Goal: Transaction & Acquisition: Obtain resource

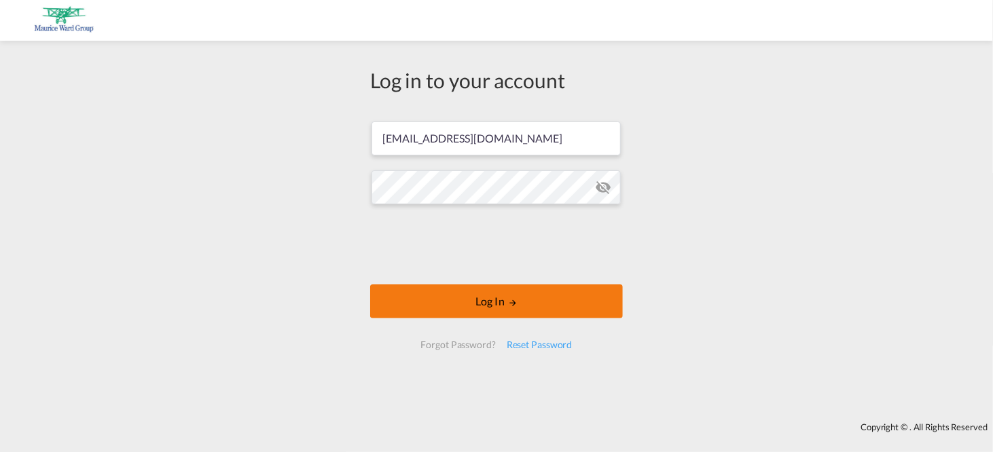
click at [487, 303] on button "Log In" at bounding box center [496, 301] width 253 height 34
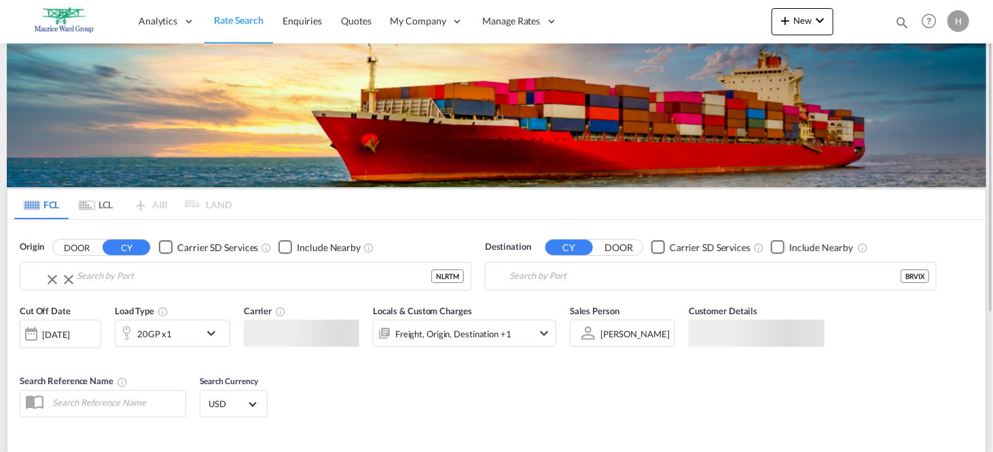
type input "[GEOGRAPHIC_DATA], NLRTM"
type input "[GEOGRAPHIC_DATA], BRVIX"
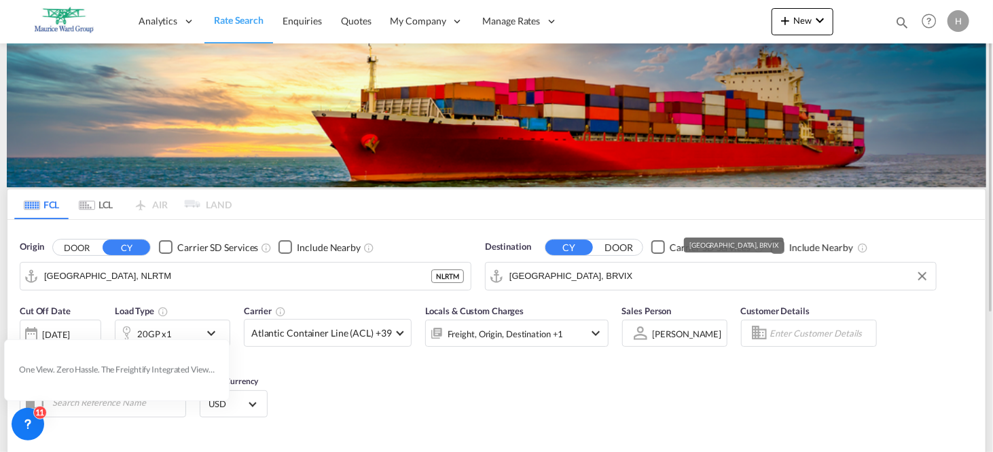
click at [572, 278] on input "[GEOGRAPHIC_DATA], BRVIX" at bounding box center [719, 276] width 420 height 20
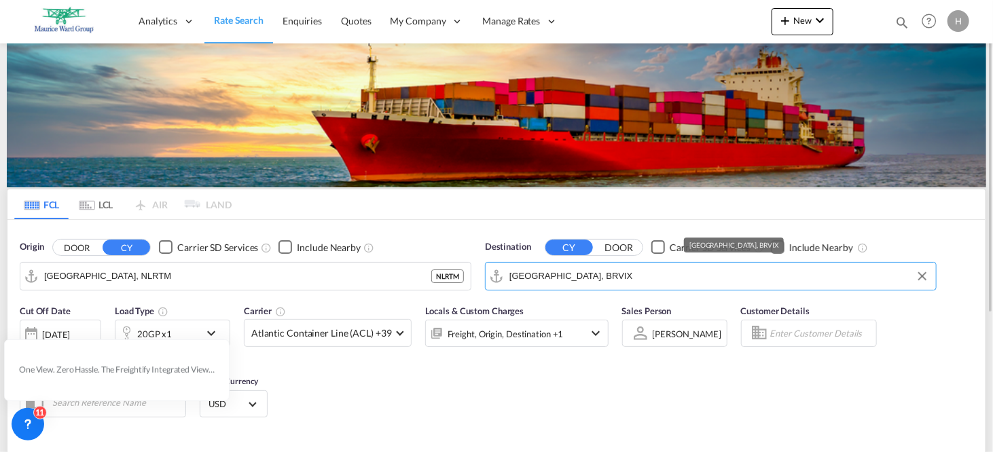
click at [572, 278] on input "[GEOGRAPHIC_DATA], BRVIX" at bounding box center [719, 276] width 420 height 20
drag, startPoint x: 572, startPoint y: 278, endPoint x: 502, endPoint y: 275, distance: 70.7
click at [509, 275] on input "[GEOGRAPHIC_DATA], BRVIX" at bounding box center [719, 276] width 420 height 20
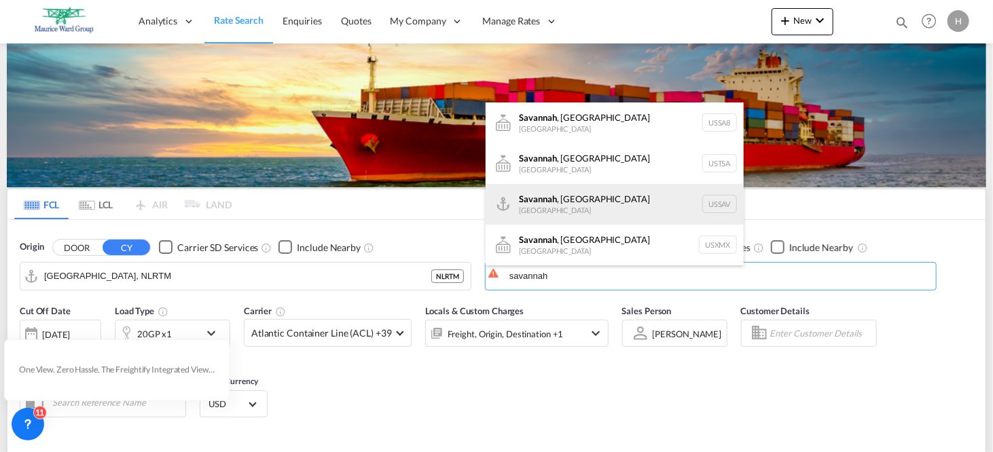
click at [543, 204] on div "[GEOGRAPHIC_DATA] , [GEOGRAPHIC_DATA] [GEOGRAPHIC_DATA] USSAV" at bounding box center [614, 204] width 258 height 41
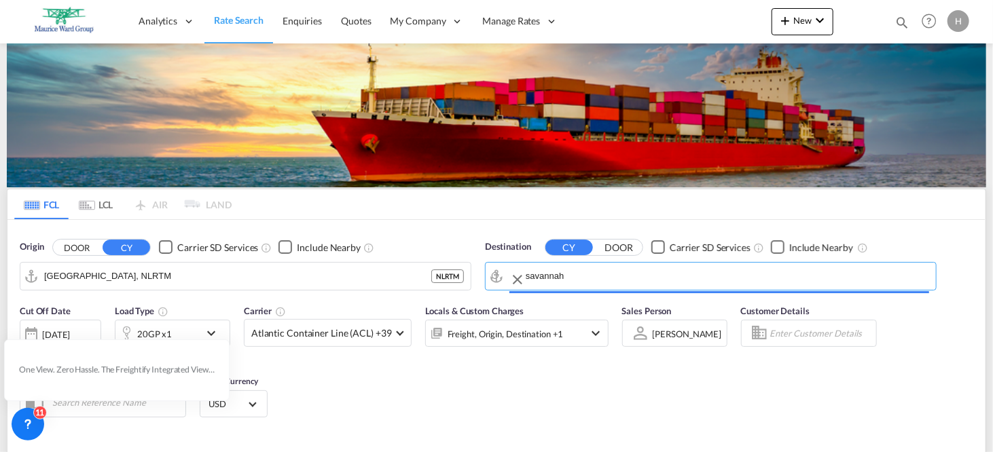
type input "[GEOGRAPHIC_DATA], [GEOGRAPHIC_DATA], USSAV"
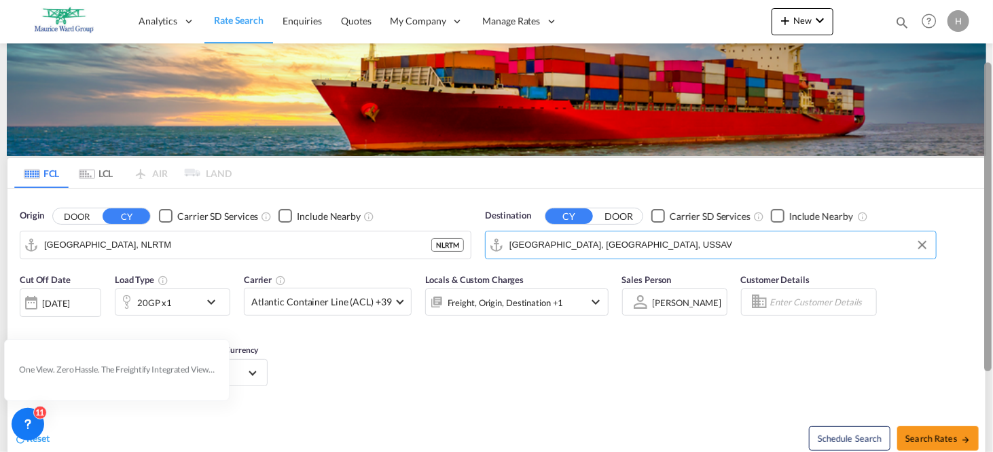
scroll to position [61, 0]
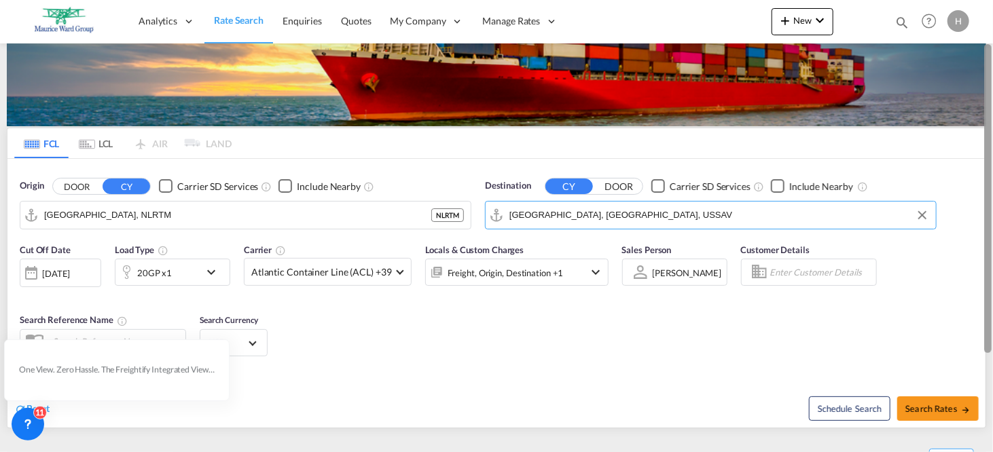
drag, startPoint x: 986, startPoint y: 131, endPoint x: 986, endPoint y: 171, distance: 40.1
click at [986, 171] on div at bounding box center [987, 198] width 7 height 309
click at [206, 270] on md-icon "icon-chevron-down" at bounding box center [214, 272] width 23 height 16
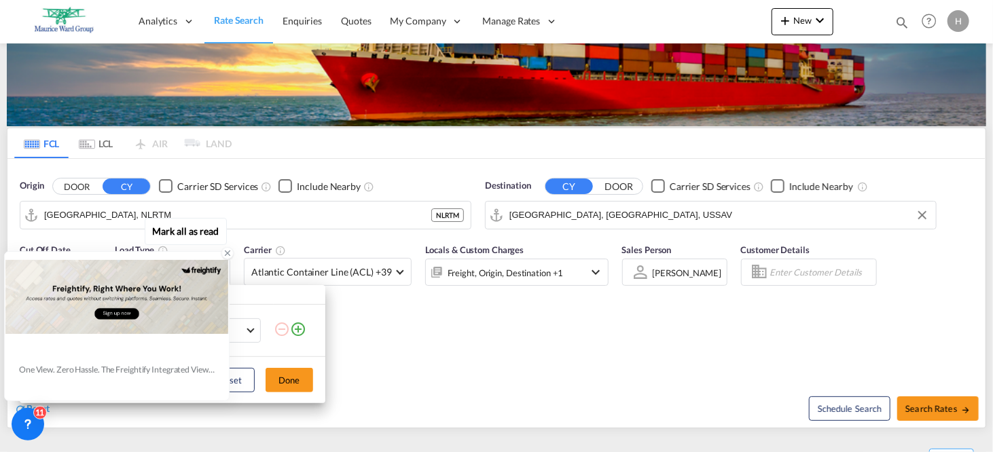
click at [84, 330] on div at bounding box center [116, 297] width 223 height 88
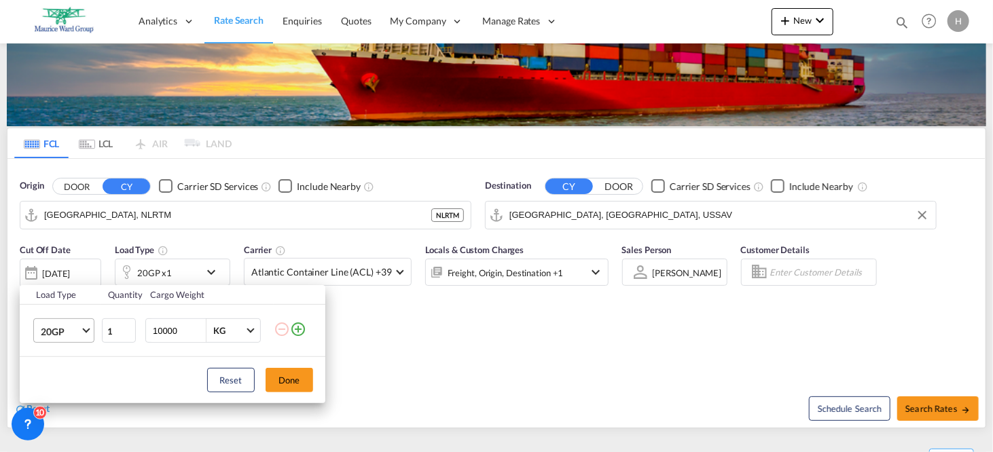
click at [83, 328] on md-select-value "20GP" at bounding box center [66, 330] width 54 height 23
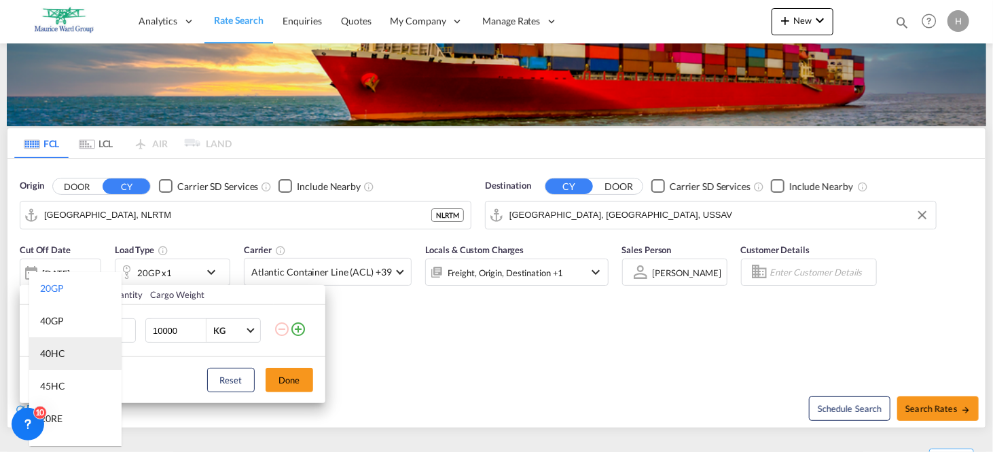
click at [53, 352] on div "40HC" at bounding box center [52, 354] width 25 height 14
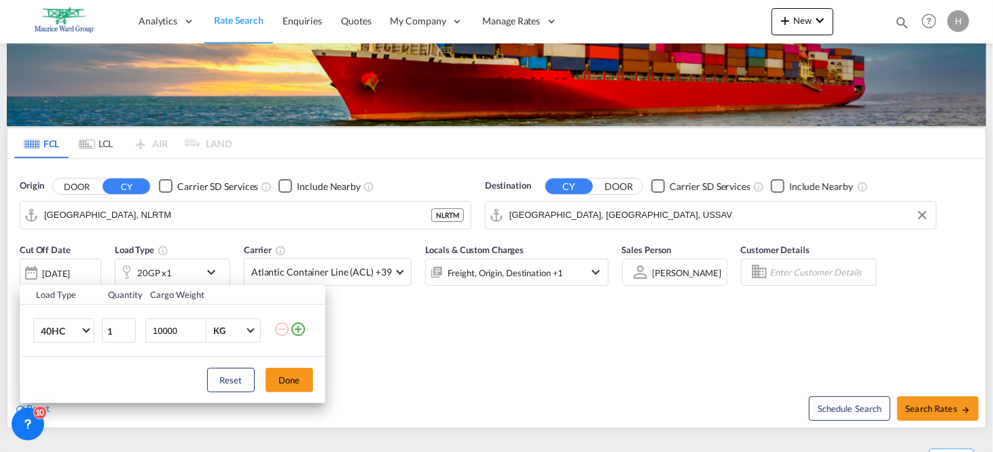
drag, startPoint x: 178, startPoint y: 329, endPoint x: 140, endPoint y: 326, distance: 38.2
click at [151, 326] on input "10000" at bounding box center [178, 330] width 54 height 23
type input "20000"
click at [291, 382] on button "Done" at bounding box center [289, 380] width 48 height 24
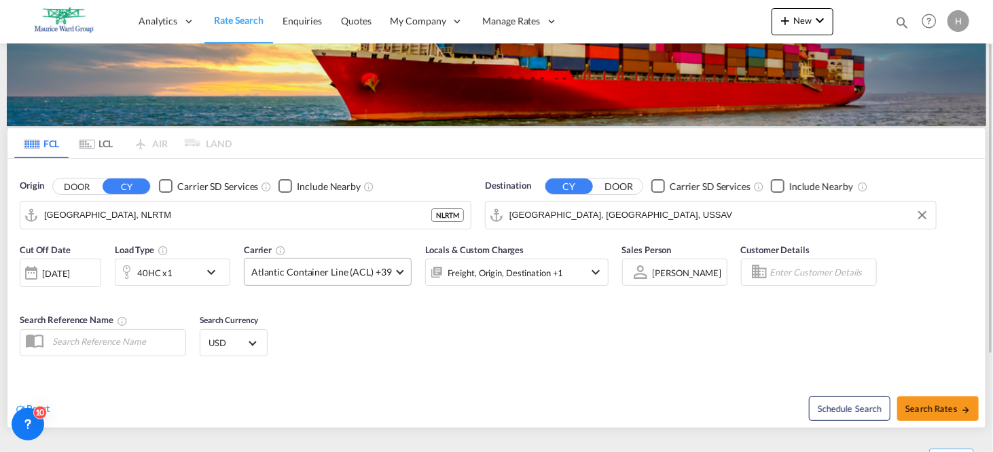
click at [396, 270] on span at bounding box center [399, 270] width 7 height 7
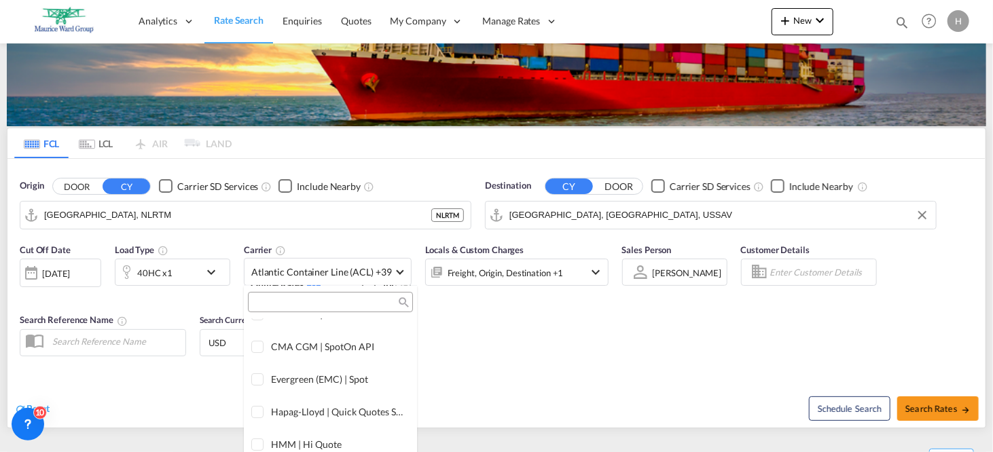
scroll to position [0, 0]
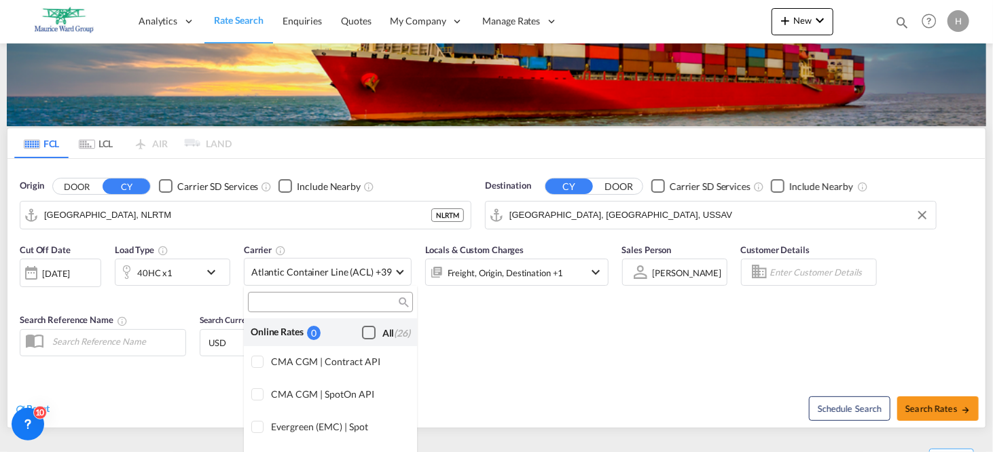
click at [362, 329] on div "Checkbox No Ink" at bounding box center [369, 333] width 14 height 14
click at [936, 406] on md-backdrop at bounding box center [496, 226] width 993 height 452
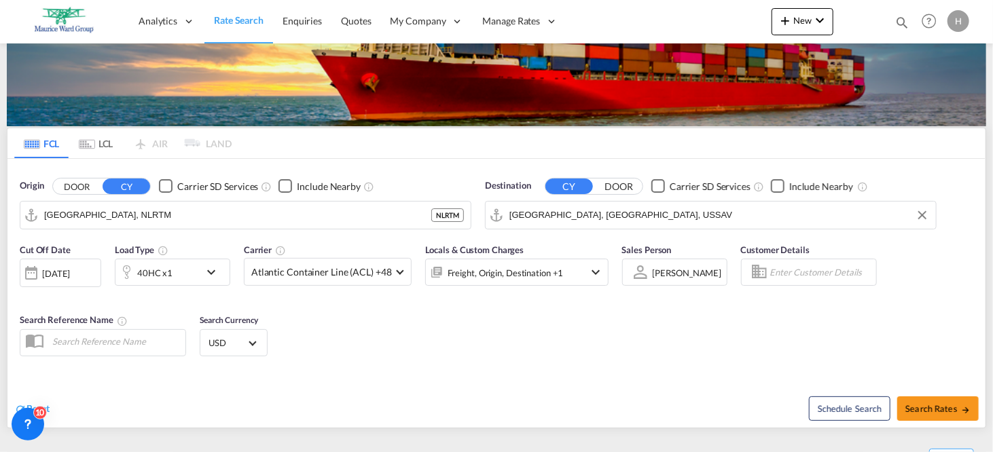
click at [936, 406] on span "Search Rates" at bounding box center [937, 408] width 65 height 11
type input "NLRTM to USSAV / [DATE]"
